Goal: Transaction & Acquisition: Purchase product/service

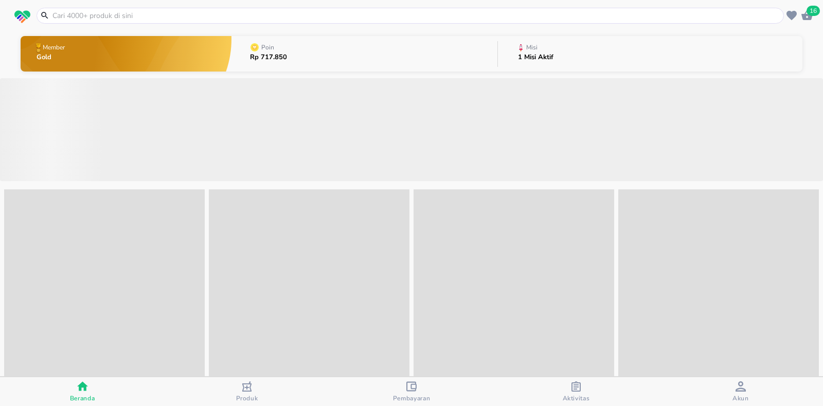
click at [81, 15] on input "text" at bounding box center [415, 15] width 729 height 11
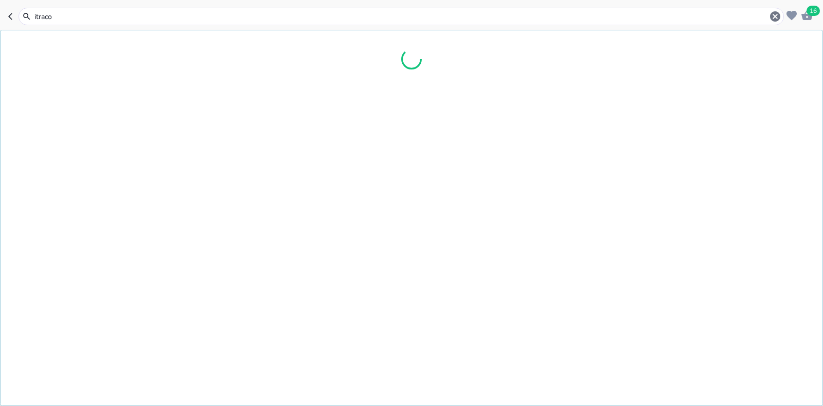
type input "itracon"
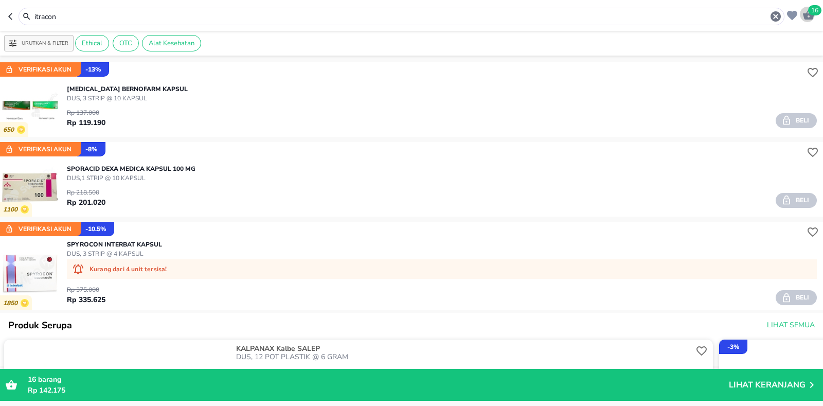
click at [804, 7] on div "16" at bounding box center [806, 14] width 15 height 16
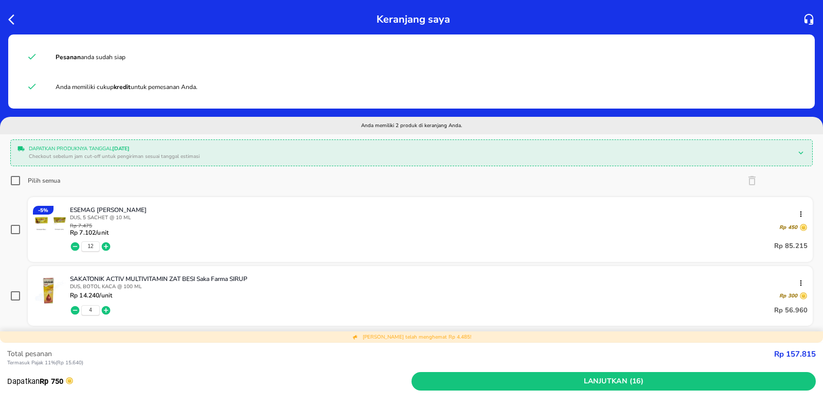
click at [106, 308] on icon "button" at bounding box center [106, 310] width 10 height 10
click at [106, 308] on icon "button" at bounding box center [106, 310] width 9 height 9
click at [17, 228] on input "checkbox" at bounding box center [15, 229] width 10 height 10
checkbox input "true"
click at [745, 181] on icon "button" at bounding box center [751, 180] width 12 height 12
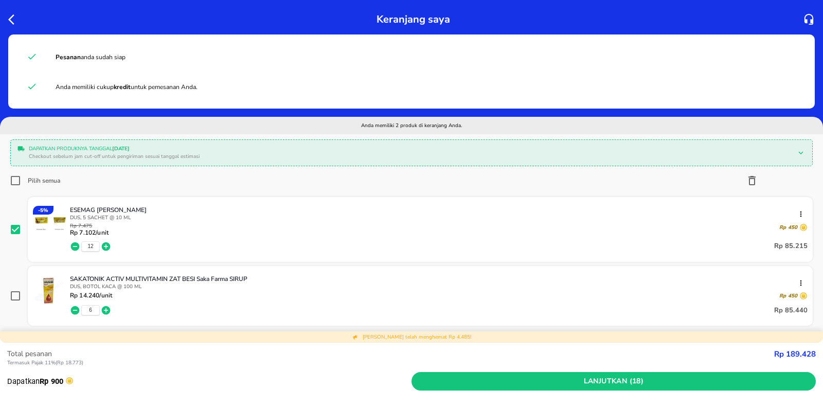
click at [743, 178] on div "Apakah Anda yakin ingin menghapus ESEMAG Sido Muncul dari keranjang Anda? Hapus…" at bounding box center [411, 203] width 823 height 406
click at [745, 175] on icon "button" at bounding box center [751, 180] width 12 height 12
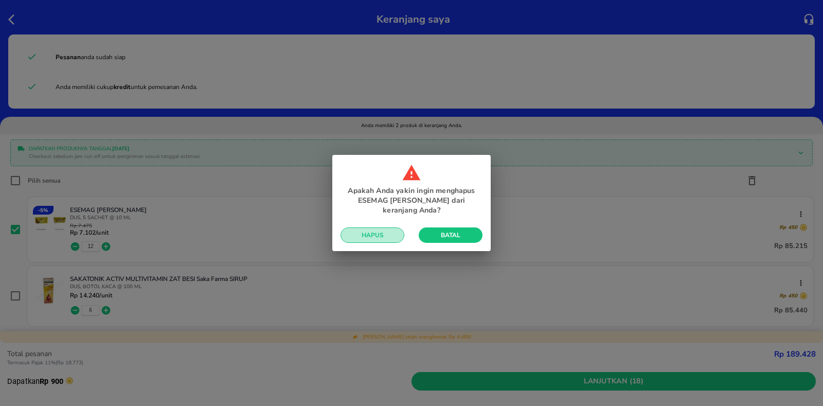
click at [357, 238] on span "Hapus" at bounding box center [372, 235] width 47 height 8
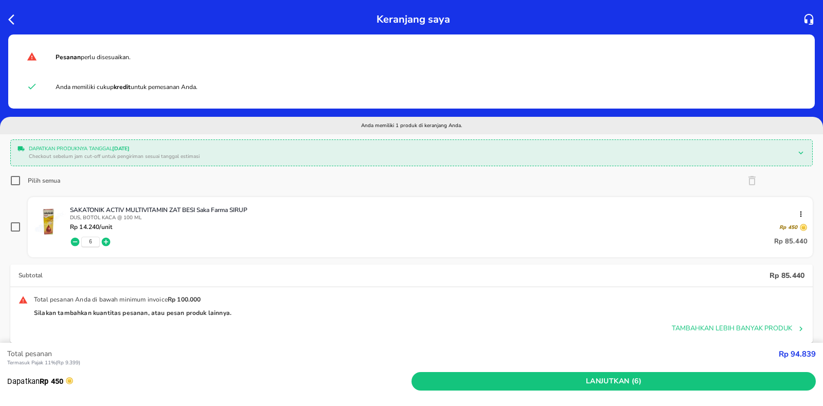
click at [7, 21] on div at bounding box center [15, 19] width 19 height 16
click at [7, 17] on div at bounding box center [15, 19] width 19 height 16
click at [13, 17] on icon "button" at bounding box center [14, 19] width 12 height 12
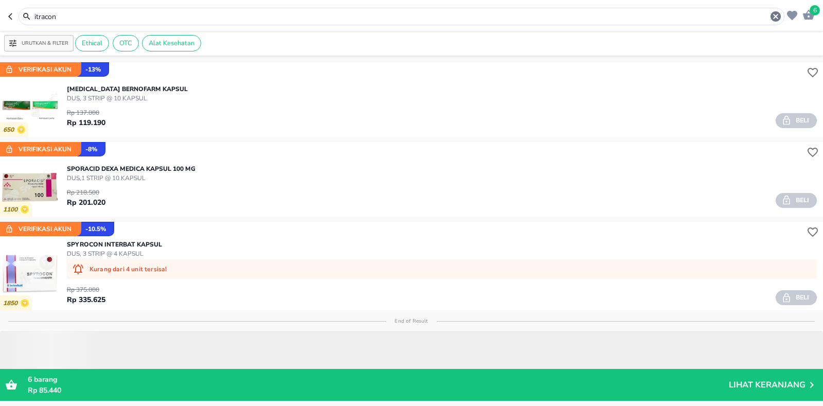
drag, startPoint x: 58, startPoint y: 16, endPoint x: 3, endPoint y: 13, distance: 55.6
click at [0, 22] on header "6 itracon" at bounding box center [411, 15] width 823 height 31
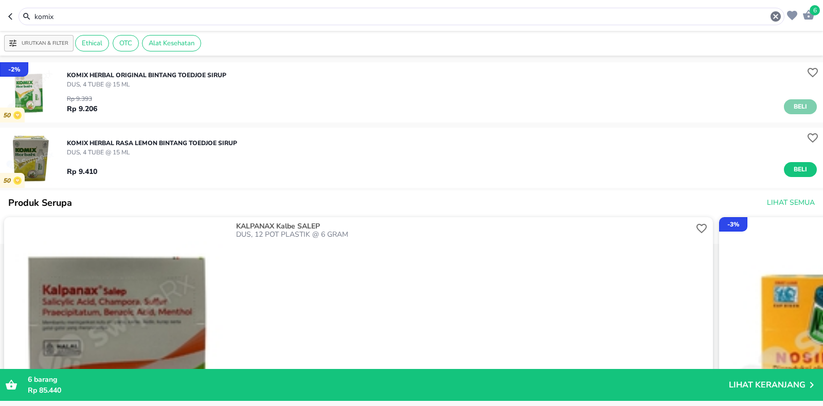
click at [791, 107] on span "Beli" at bounding box center [799, 106] width 17 height 11
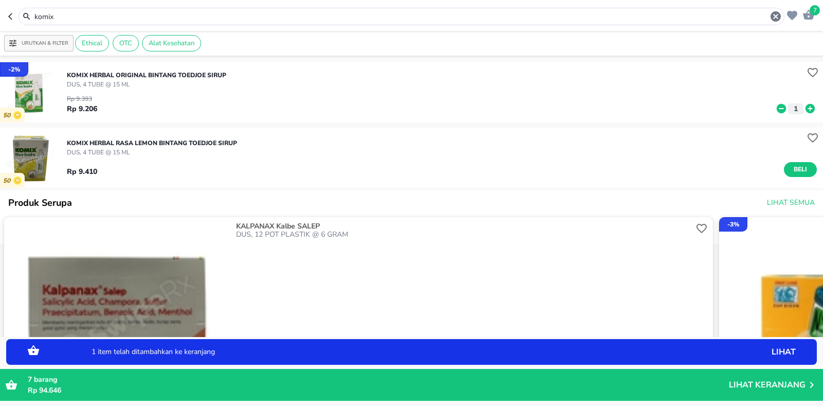
click at [805, 107] on icon at bounding box center [809, 108] width 9 height 9
click at [793, 175] on button "Beli" at bounding box center [799, 169] width 33 height 15
click at [803, 168] on icon at bounding box center [809, 169] width 13 height 11
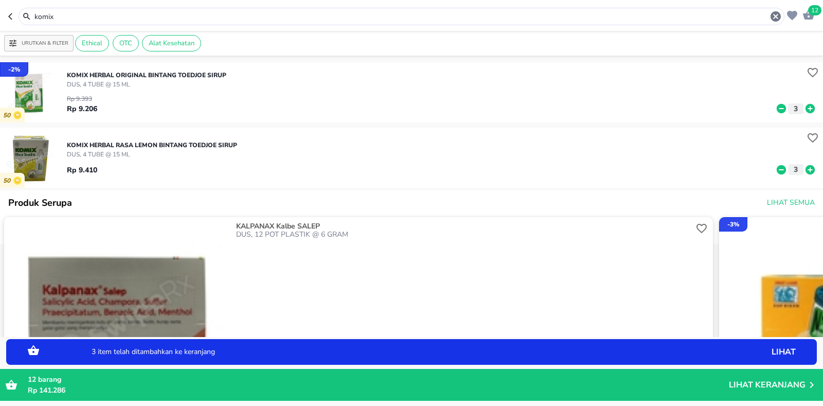
drag, startPoint x: 54, startPoint y: 20, endPoint x: 41, endPoint y: 32, distance: 17.8
click at [0, 29] on header "12 komix" at bounding box center [411, 15] width 823 height 31
drag, startPoint x: 67, startPoint y: 12, endPoint x: 0, endPoint y: 32, distance: 69.8
click at [0, 32] on div "12 komix Urutkan & Filter Ethical OTC Alat Kesehatan - 2 % 50 KOMIX HERBAL ORIG…" at bounding box center [411, 203] width 823 height 406
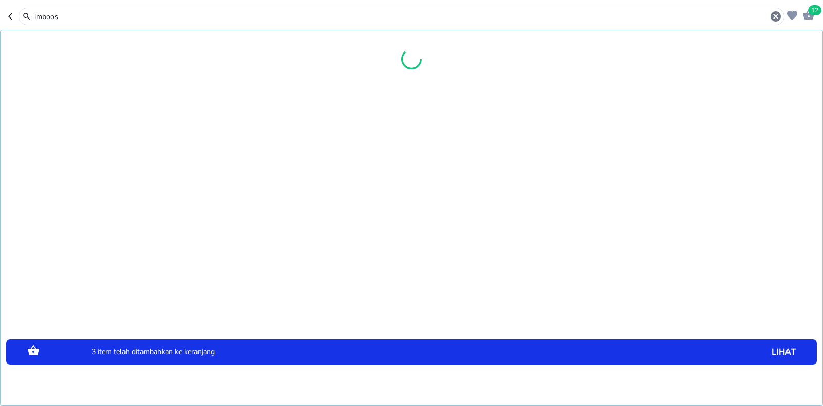
type input "imboos"
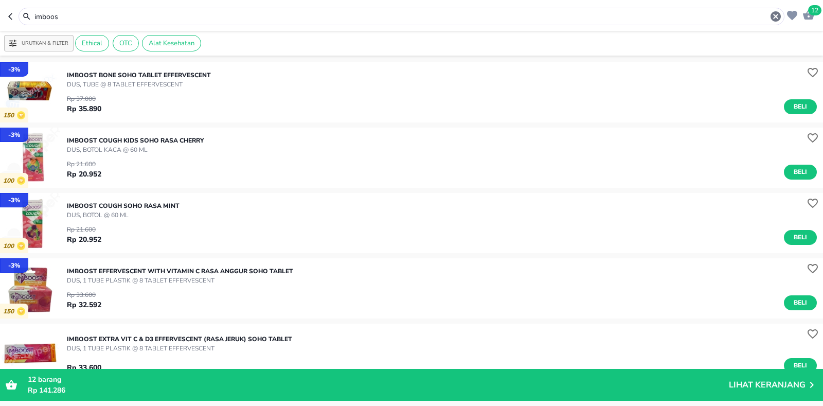
scroll to position [206, 0]
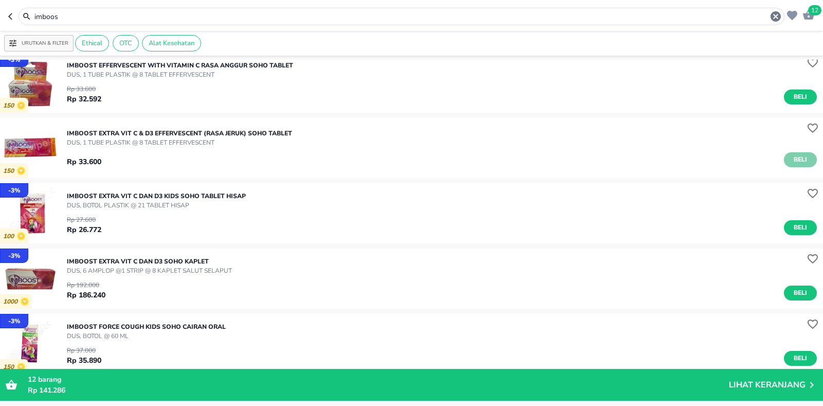
click at [792, 154] on button "Beli" at bounding box center [799, 159] width 33 height 15
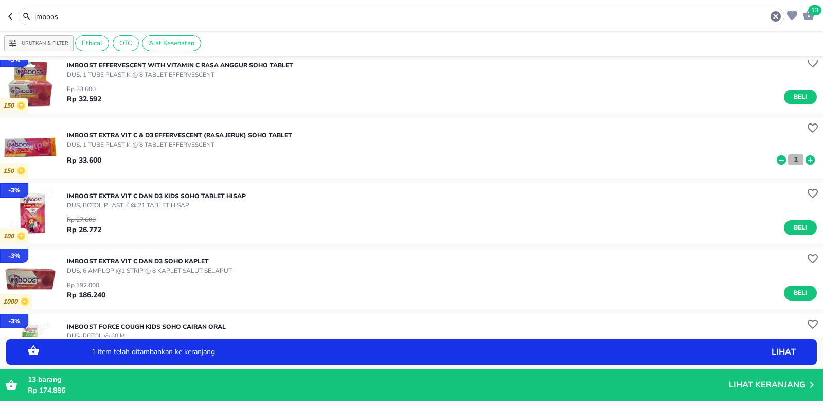
click at [794, 156] on button "1" at bounding box center [795, 159] width 15 height 11
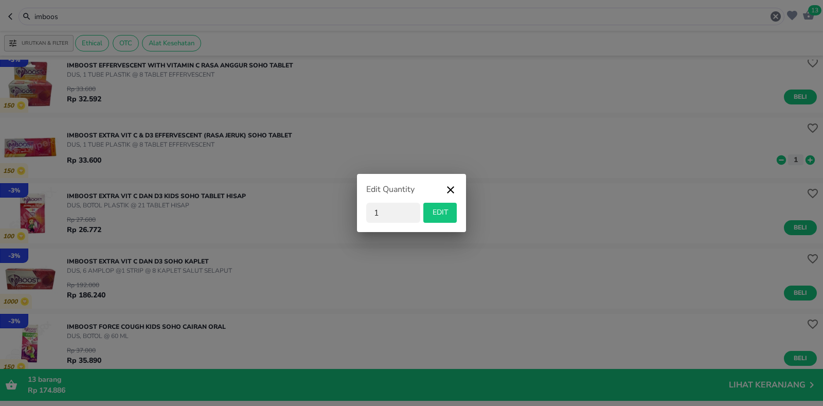
drag, startPoint x: 407, startPoint y: 216, endPoint x: 249, endPoint y: 233, distance: 158.7
click at [249, 233] on div "Edit Quantity 1 EDIT" at bounding box center [411, 203] width 823 height 406
type input "2"
click at [455, 211] on button "EDIT" at bounding box center [439, 213] width 33 height 20
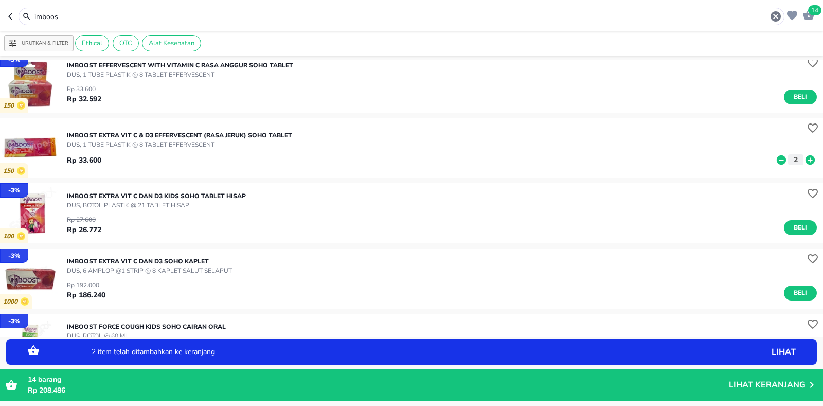
click at [812, 16] on icon "button" at bounding box center [807, 15] width 11 height 10
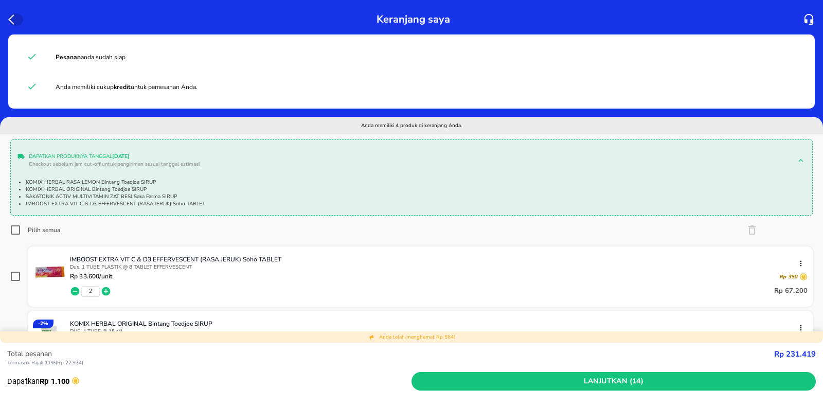
click at [12, 17] on icon "button" at bounding box center [11, 19] width 6 height 10
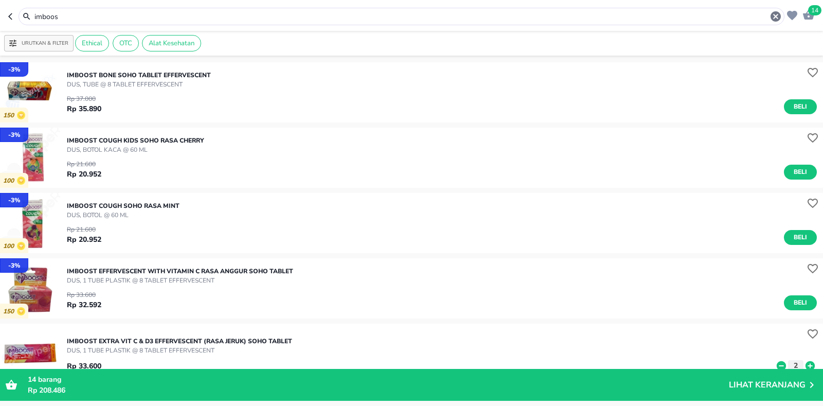
drag, startPoint x: 80, startPoint y: 11, endPoint x: 0, endPoint y: 38, distance: 84.0
click at [0, 38] on div "14 imboos Urutkan & Filter Ethical OTC Alat Kesehatan - 3 % 150 IMBOOST BONE So…" at bounding box center [411, 203] width 823 height 406
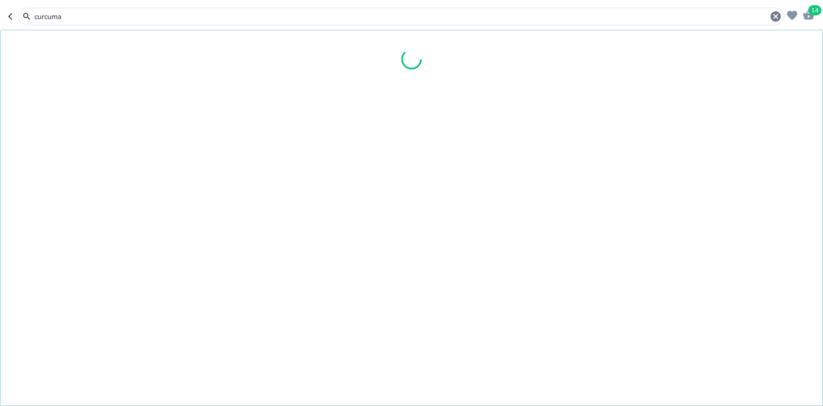
type input "curcuma"
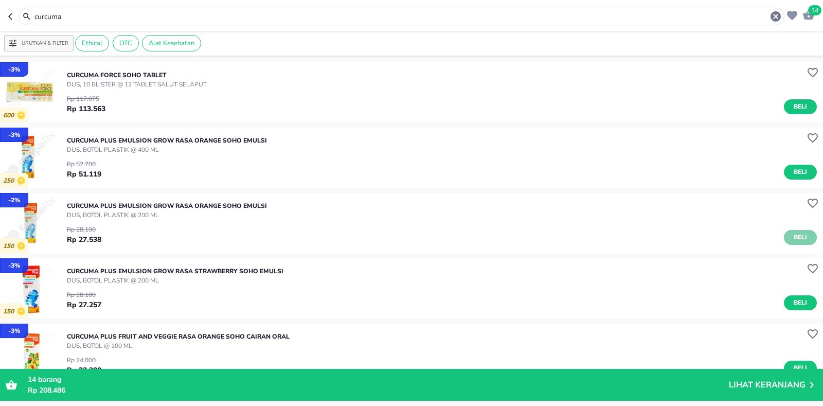
click at [791, 241] on span "Beli" at bounding box center [799, 237] width 17 height 11
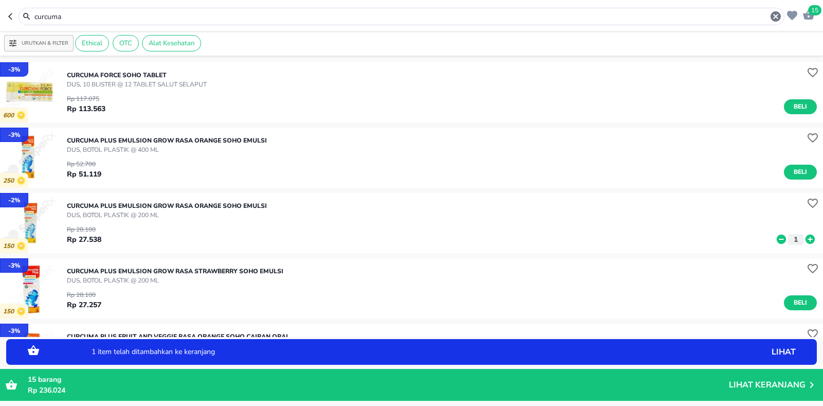
click at [805, 235] on icon at bounding box center [809, 238] width 9 height 9
click at [814, 4] on header "16 curcuma" at bounding box center [411, 15] width 823 height 31
click at [813, 9] on span "16" at bounding box center [814, 10] width 13 height 10
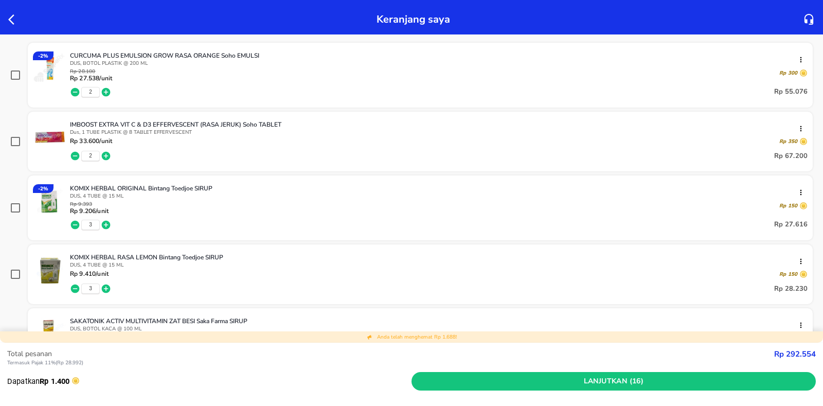
scroll to position [51, 0]
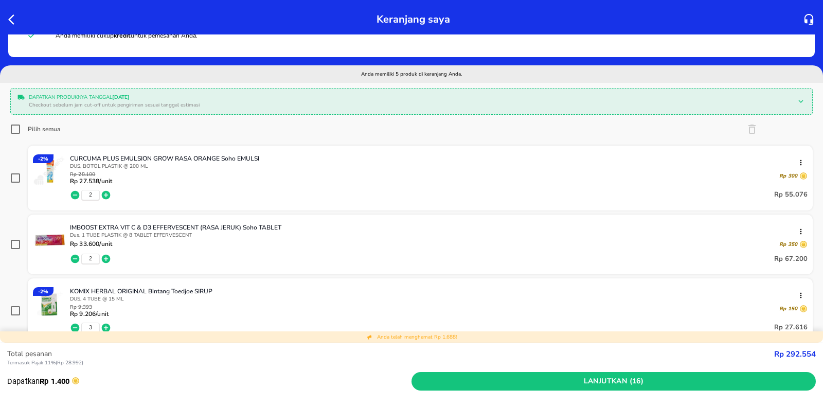
click at [9, 21] on icon "button" at bounding box center [14, 19] width 12 height 12
